Goal: Task Accomplishment & Management: Manage account settings

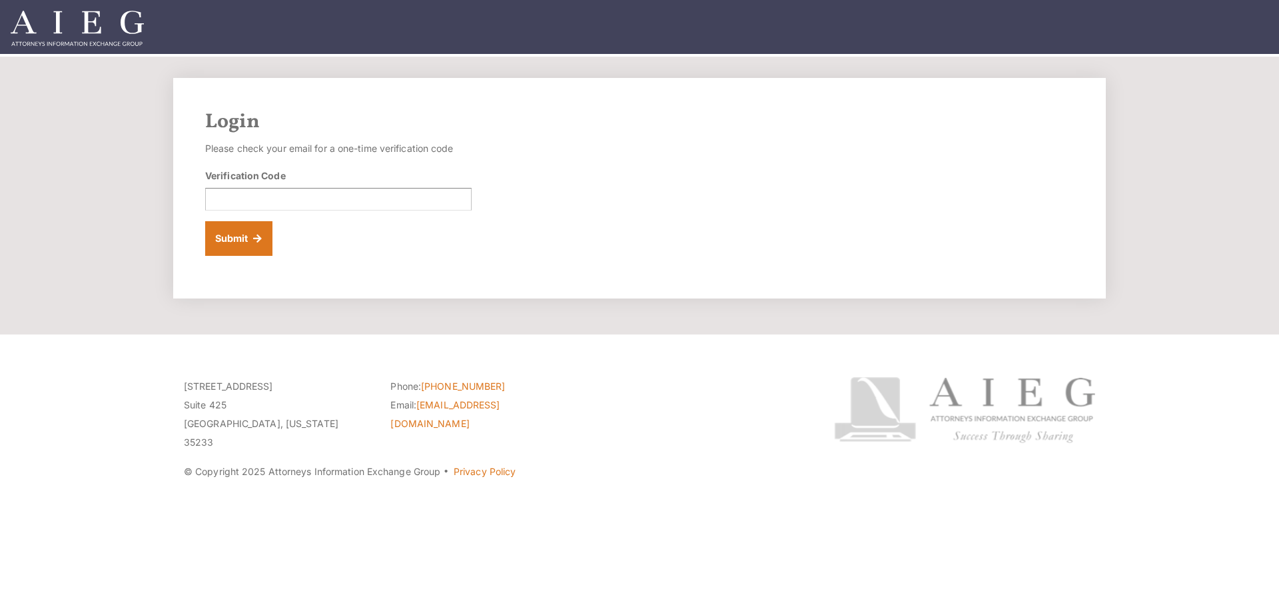
drag, startPoint x: 262, startPoint y: 180, endPoint x: 272, endPoint y: 197, distance: 19.1
click at [262, 182] on label "Verification Code" at bounding box center [245, 176] width 81 height 14
click at [262, 188] on input "Verification Code" at bounding box center [338, 199] width 266 height 23
click at [277, 200] on input "Verification Code" at bounding box center [338, 199] width 266 height 23
paste input "178608"
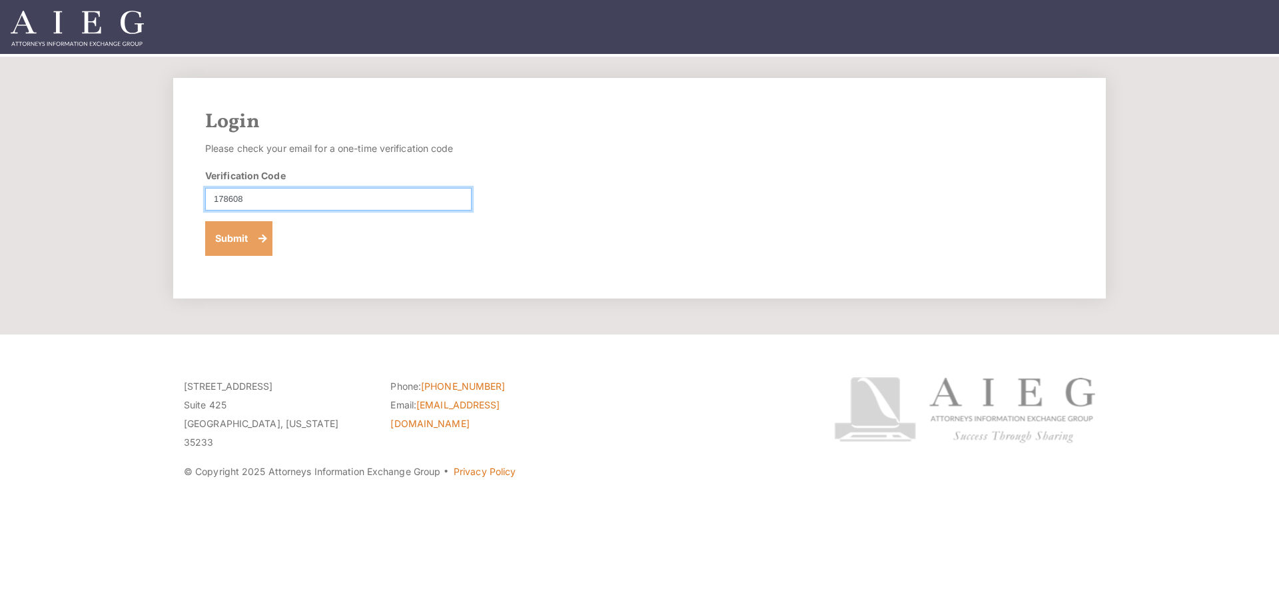
type input "178608"
click at [252, 235] on button "Submit" at bounding box center [238, 238] width 67 height 35
click at [247, 190] on div "Verification Code" at bounding box center [338, 190] width 266 height 42
click at [247, 193] on input "Verification Code" at bounding box center [338, 199] width 266 height 23
paste input "684250"
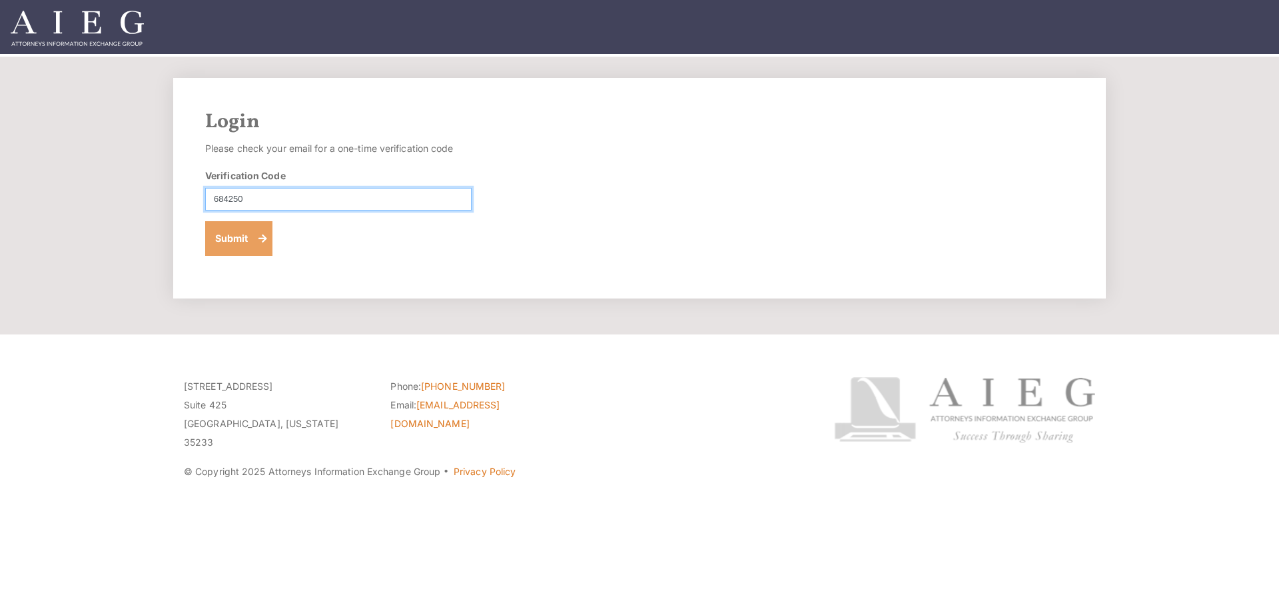
type input "684250"
click at [246, 244] on button "Submit" at bounding box center [238, 238] width 67 height 35
